Goal: Task Accomplishment & Management: Manage account settings

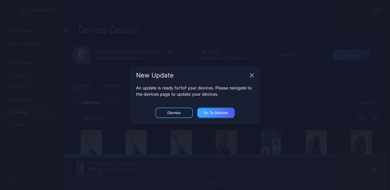
click at [212, 114] on div "Go to devices" at bounding box center [215, 113] width 25 height 4
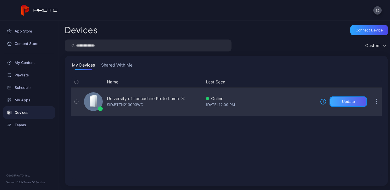
click at [334, 103] on div "Update" at bounding box center [348, 102] width 38 height 10
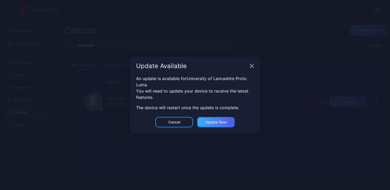
click at [227, 122] on div "Update now" at bounding box center [216, 122] width 38 height 10
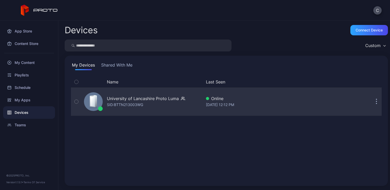
click at [157, 101] on div "University of Lancashire Proto Luma" at bounding box center [143, 99] width 72 height 6
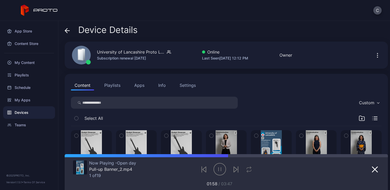
click at [187, 86] on div "Settings" at bounding box center [187, 85] width 16 height 6
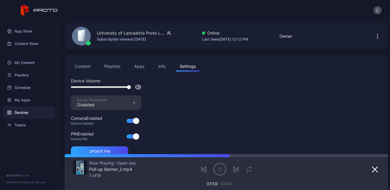
scroll to position [29, 0]
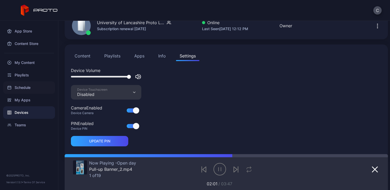
click at [38, 87] on div "Schedule" at bounding box center [29, 88] width 52 height 13
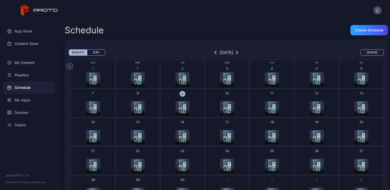
click at [178, 106] on img "button" at bounding box center [182, 108] width 8 height 14
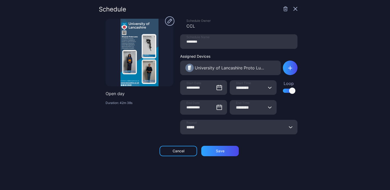
click at [293, 10] on icon "button" at bounding box center [295, 9] width 4 height 4
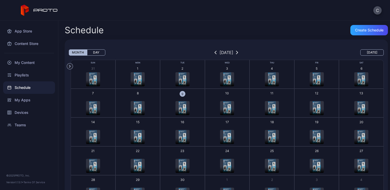
click at [226, 100] on button "10 7 AM 7 AM" at bounding box center [227, 103] width 45 height 29
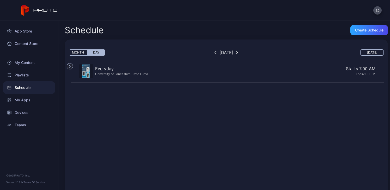
click at [141, 71] on div "Everyday" at bounding box center [121, 69] width 53 height 6
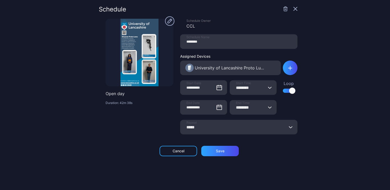
click at [293, 10] on icon "button" at bounding box center [295, 9] width 4 height 4
